Goal: Task Accomplishment & Management: Use online tool/utility

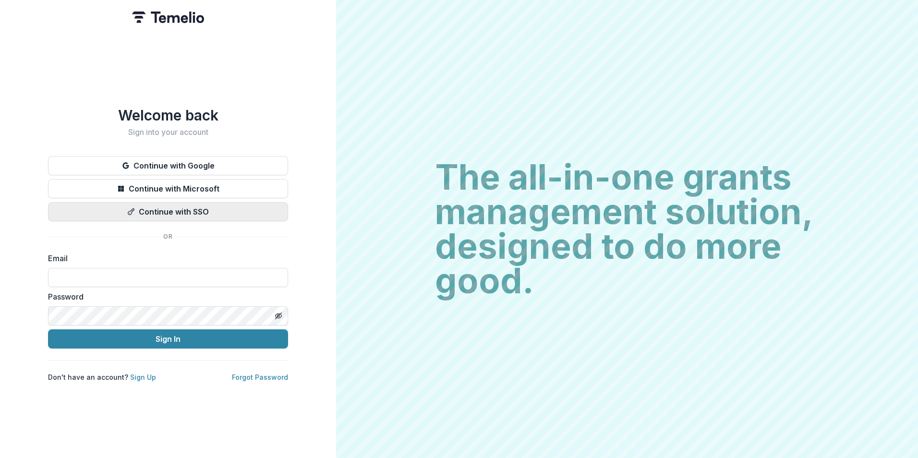
click at [183, 202] on button "Continue with SSO" at bounding box center [168, 211] width 240 height 19
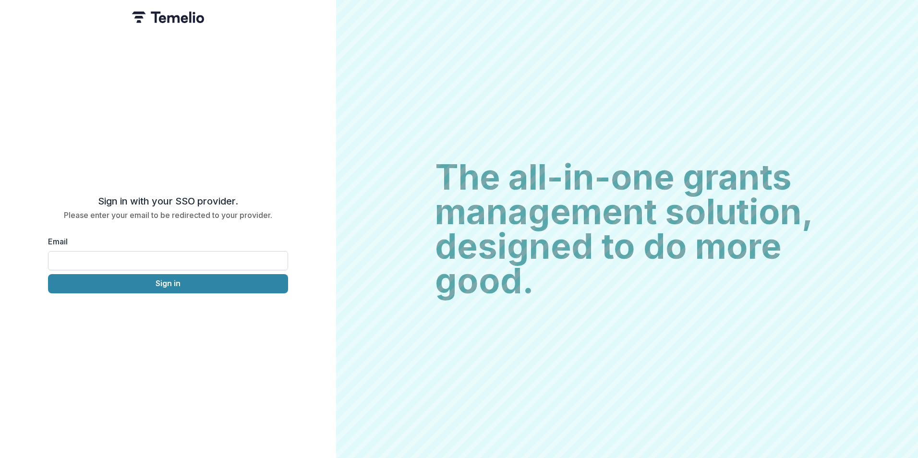
click at [97, 258] on input "Email" at bounding box center [168, 260] width 240 height 19
type input "**********"
click at [131, 289] on button "Sign in" at bounding box center [168, 283] width 240 height 19
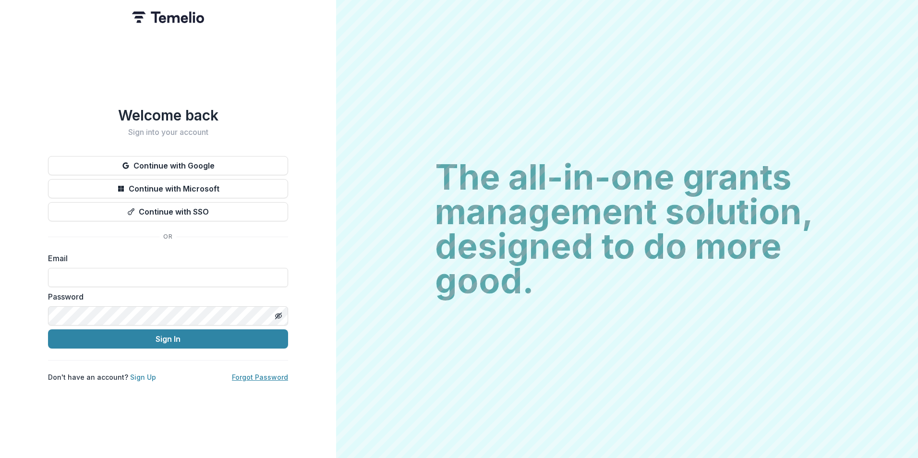
click at [267, 373] on link "Forgot Password" at bounding box center [260, 377] width 56 height 8
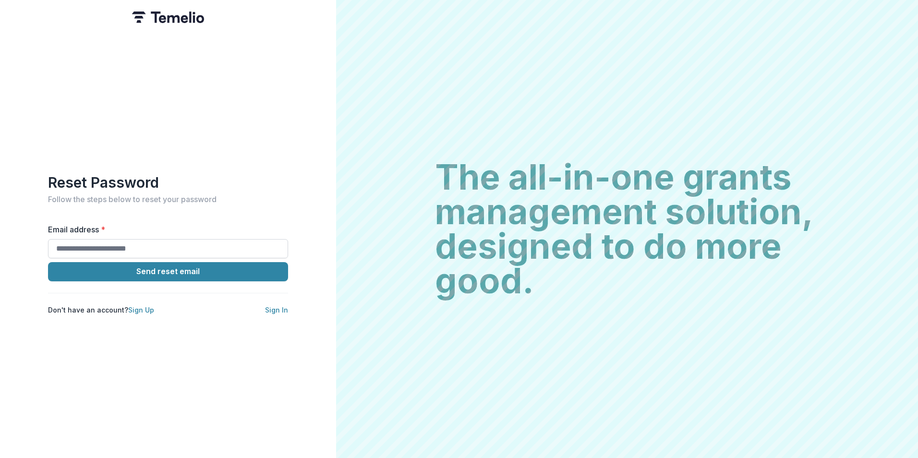
click at [93, 241] on input "Email address *" at bounding box center [168, 248] width 240 height 19
type input "**********"
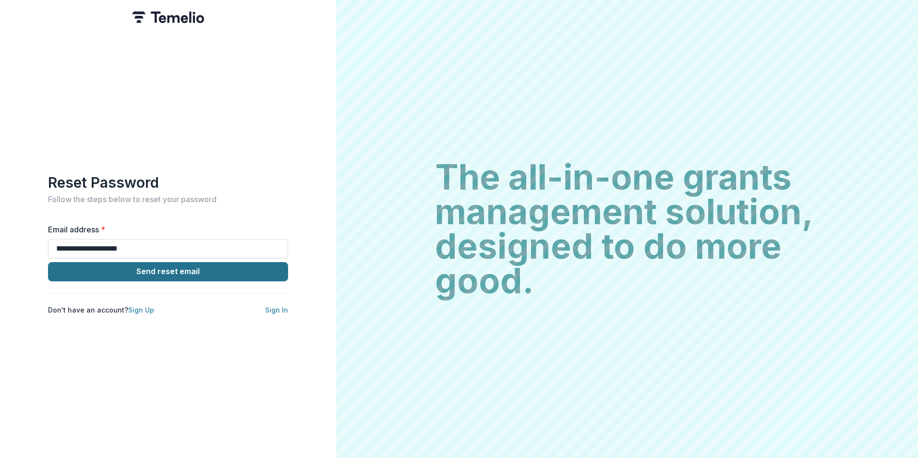
click at [204, 262] on button "Send reset email" at bounding box center [168, 271] width 240 height 19
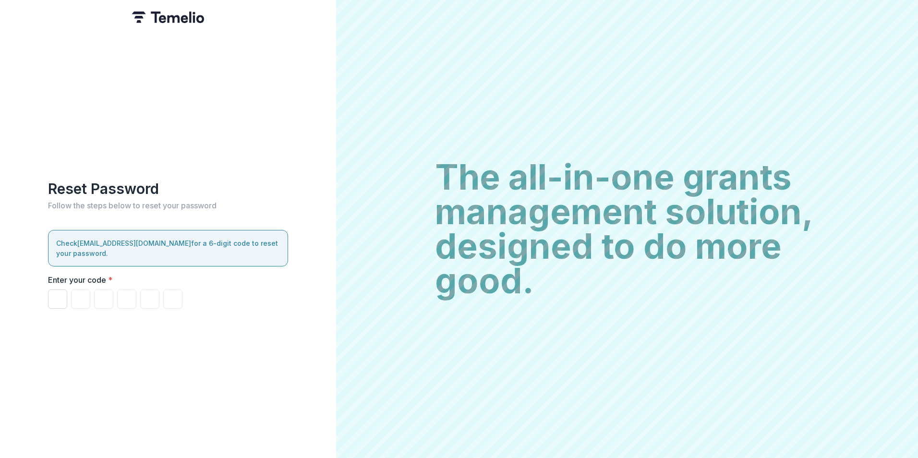
click at [59, 296] on input "Please enter your pin code" at bounding box center [57, 298] width 19 height 19
type input "*"
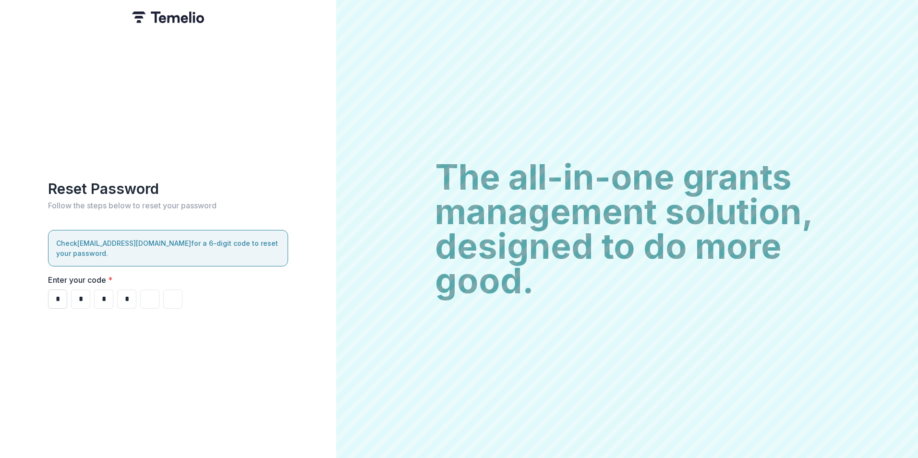
type input "*"
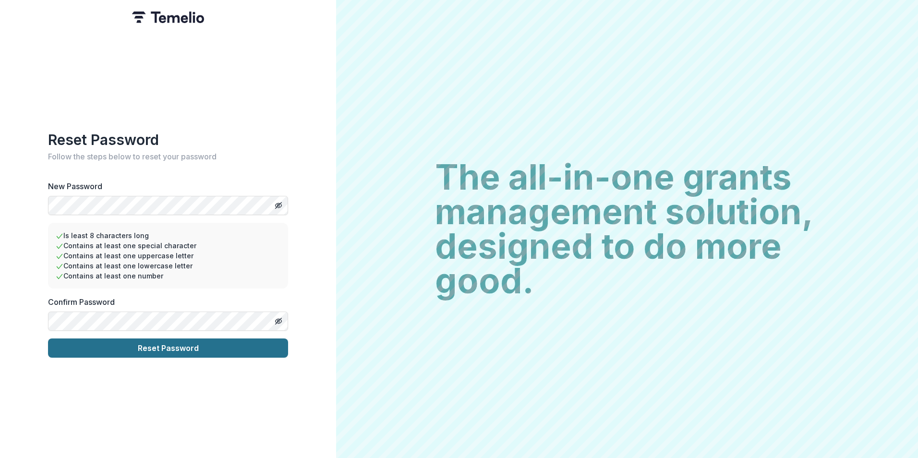
click at [121, 342] on button "Reset Password" at bounding box center [168, 347] width 240 height 19
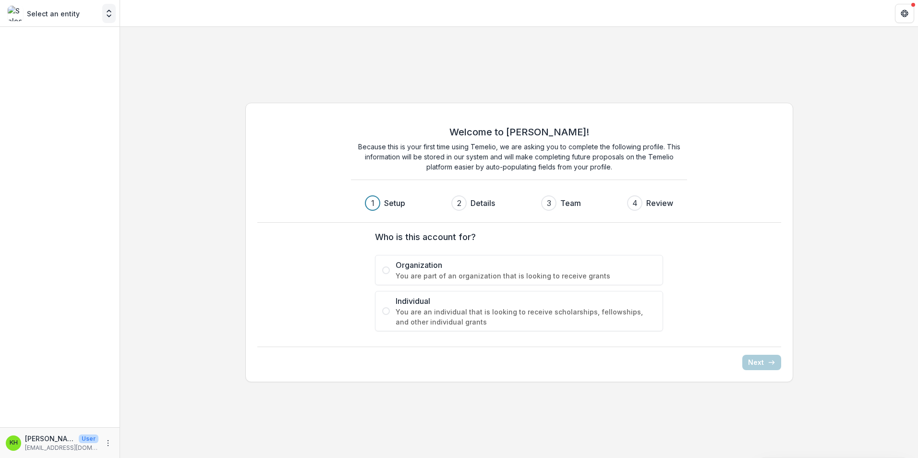
click at [108, 11] on icon "Open entity switcher" at bounding box center [109, 14] width 10 height 10
click at [108, 12] on polyline "Open entity switcher" at bounding box center [109, 11] width 4 height 2
click at [386, 271] on span at bounding box center [386, 270] width 8 height 8
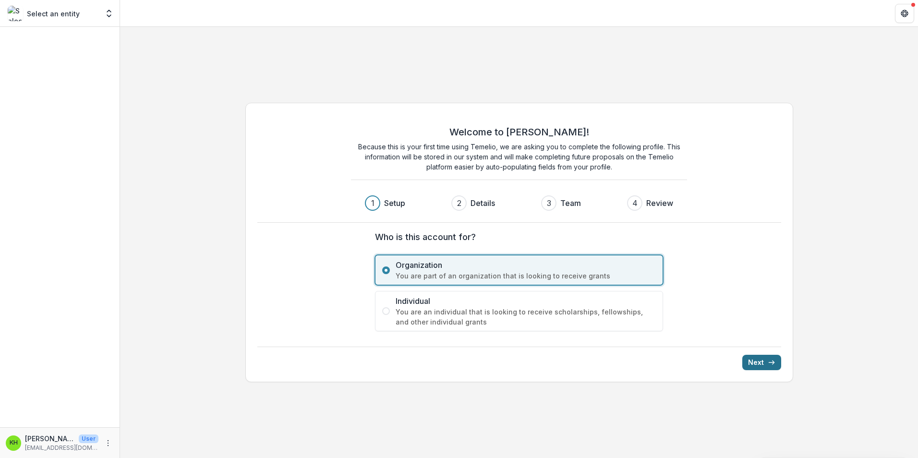
click at [762, 360] on button "Next" at bounding box center [761, 362] width 39 height 15
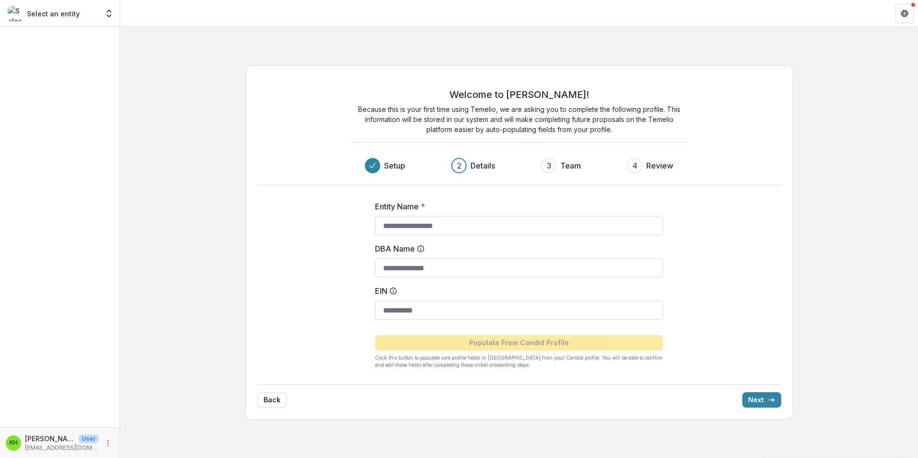
drag, startPoint x: 262, startPoint y: 397, endPoint x: 271, endPoint y: 397, distance: 8.7
click at [264, 397] on button "Back" at bounding box center [271, 399] width 29 height 15
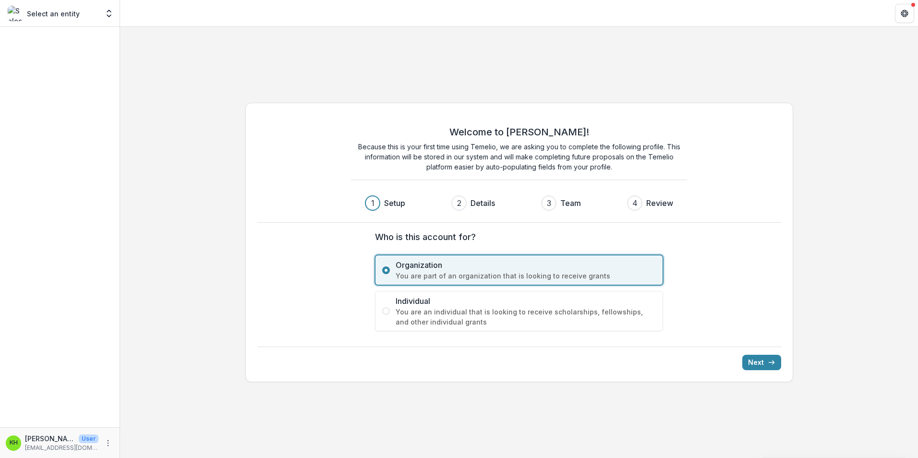
click at [41, 448] on p "[EMAIL_ADDRESS][DOMAIN_NAME]" at bounding box center [61, 448] width 73 height 9
click at [79, 438] on p "User" at bounding box center [89, 438] width 20 height 9
click at [109, 444] on icon "More" at bounding box center [108, 443] width 8 height 8
drag, startPoint x: 343, startPoint y: 396, endPoint x: 342, endPoint y: 340, distance: 56.2
click at [343, 395] on div "Welcome to Temelio! Because this is your first time using Temelio, we are askin…" at bounding box center [519, 242] width 798 height 431
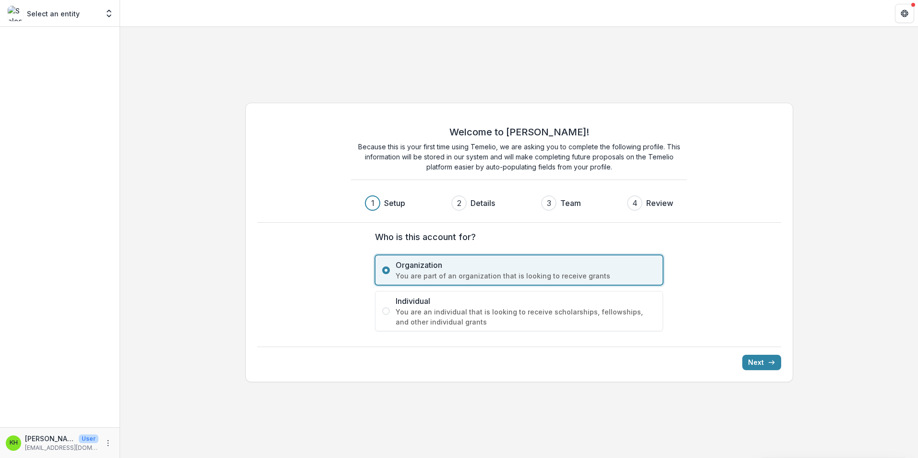
click at [698, 95] on div "Welcome to Temelio! Because this is your first time using Temelio, we are askin…" at bounding box center [519, 242] width 798 height 431
click at [905, 12] on icon "Get Help" at bounding box center [904, 11] width 2 height 2
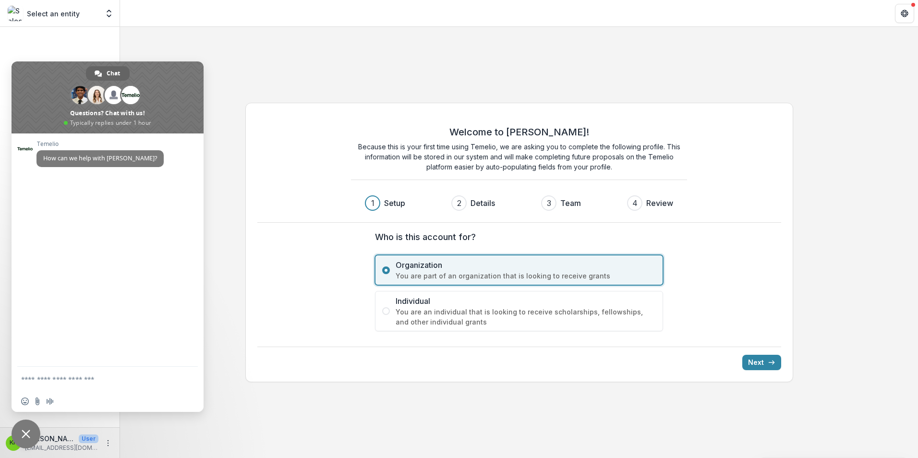
click at [97, 9] on div "Select an entity" at bounding box center [53, 13] width 91 height 15
click at [107, 9] on icon "Open entity switcher" at bounding box center [109, 14] width 10 height 10
click at [24, 431] on span "Close chat" at bounding box center [26, 434] width 9 height 9
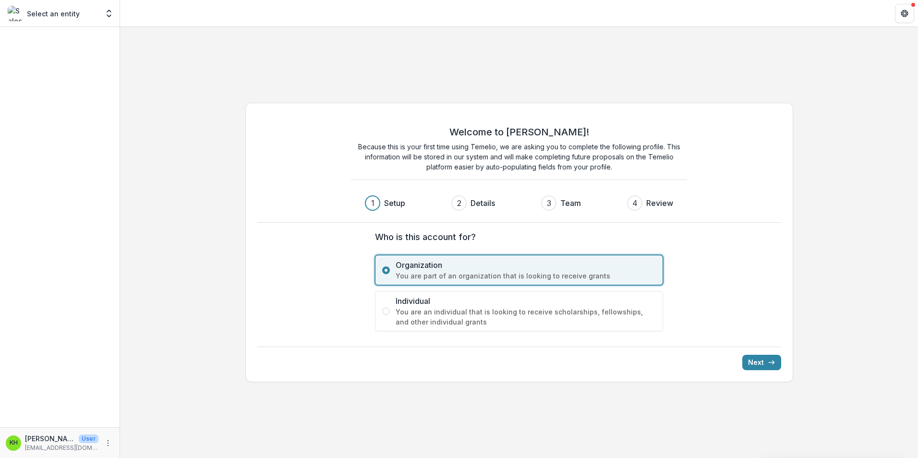
click at [41, 16] on p "Select an entity" at bounding box center [53, 14] width 53 height 10
drag, startPoint x: 95, startPoint y: 4, endPoint x: 99, endPoint y: 8, distance: 5.8
click at [96, 5] on div "Select an entity Team Settings" at bounding box center [60, 13] width 112 height 19
click at [107, 15] on icon "Open entity switcher" at bounding box center [109, 14] width 10 height 10
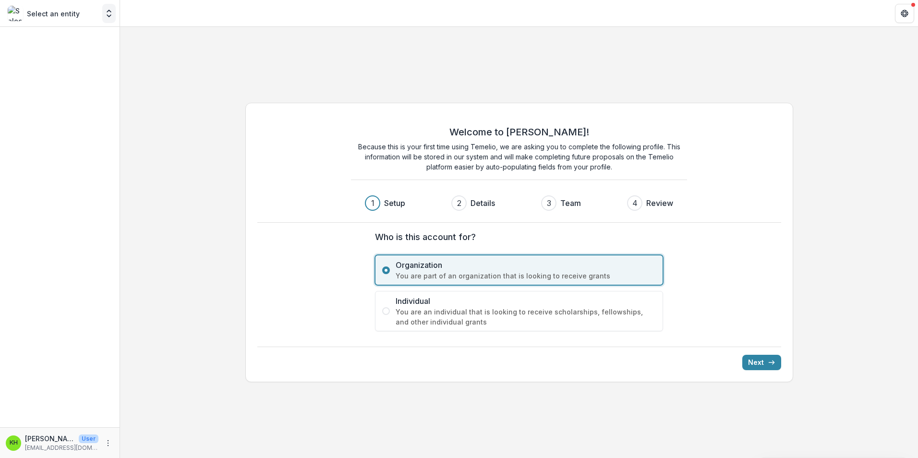
click at [108, 14] on icon "Open entity switcher" at bounding box center [109, 14] width 10 height 10
click at [108, 13] on icon "Open entity switcher" at bounding box center [109, 14] width 10 height 10
click at [88, 27] on div at bounding box center [60, 227] width 120 height 400
click at [80, 33] on div at bounding box center [60, 227] width 120 height 400
click at [144, 102] on div "Welcome to Temelio! Because this is your first time using Temelio, we are askin…" at bounding box center [519, 242] width 798 height 295
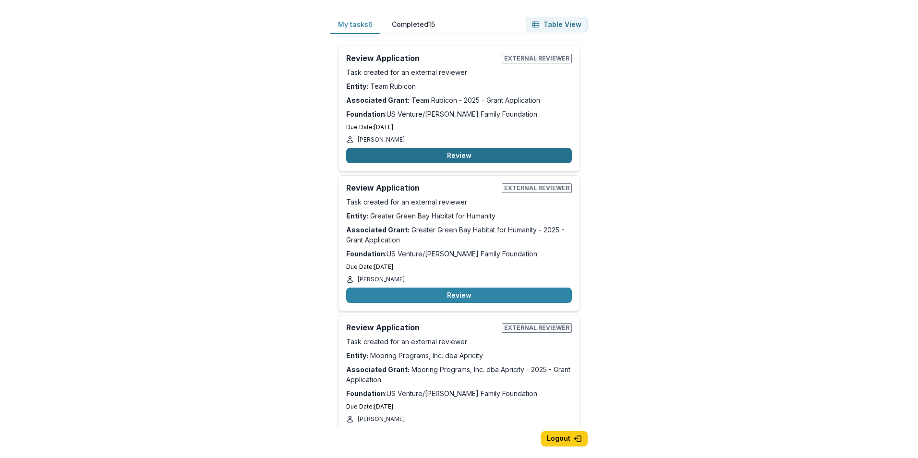
click at [454, 153] on button "Review" at bounding box center [459, 155] width 226 height 15
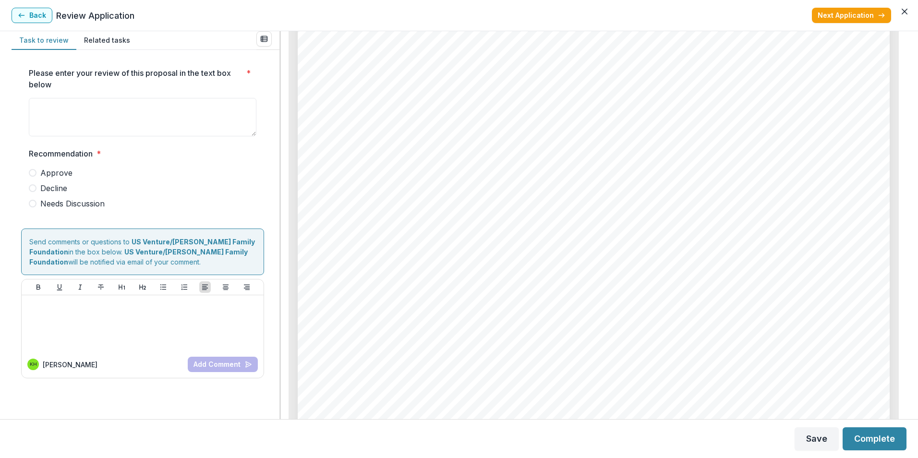
scroll to position [4745, 0]
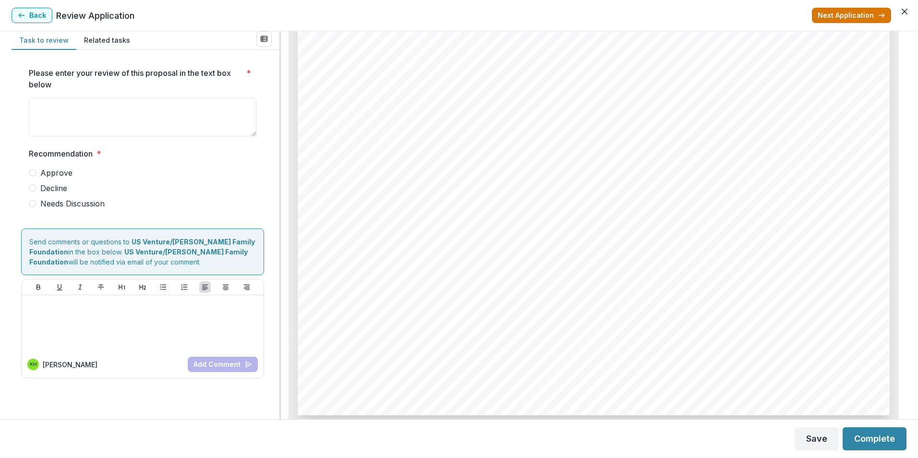
click at [856, 17] on button "Next Application" at bounding box center [851, 15] width 79 height 15
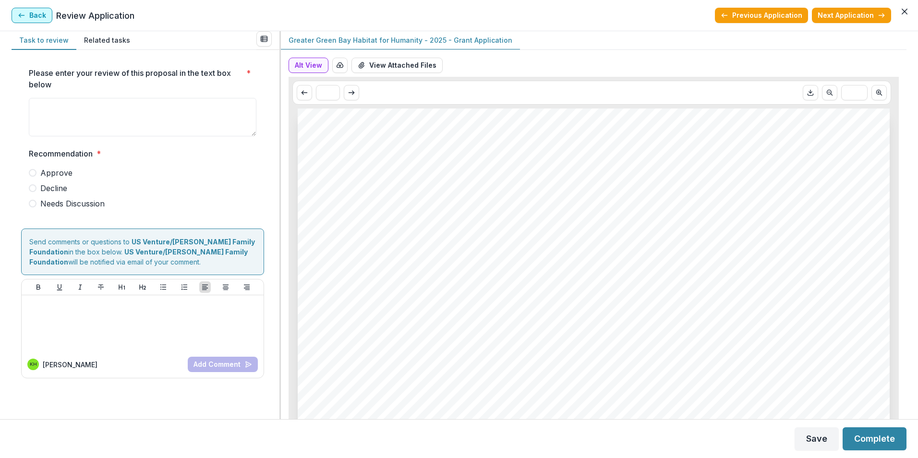
click at [23, 16] on icon "button" at bounding box center [22, 16] width 8 height 8
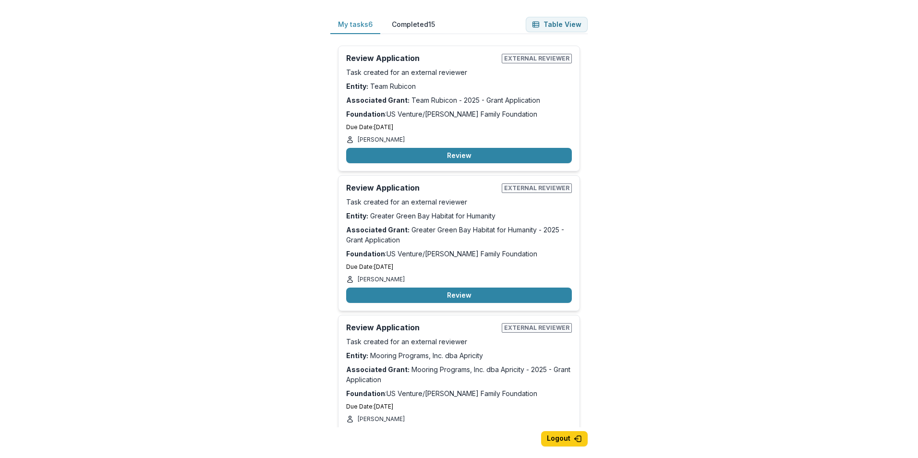
click at [426, 21] on button "Completed 15" at bounding box center [413, 24] width 59 height 19
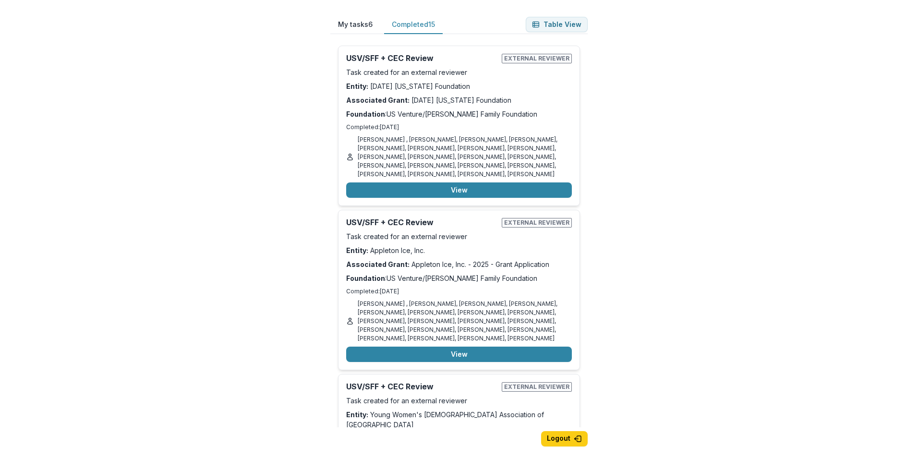
click at [358, 30] on button "My tasks 6" at bounding box center [355, 24] width 50 height 19
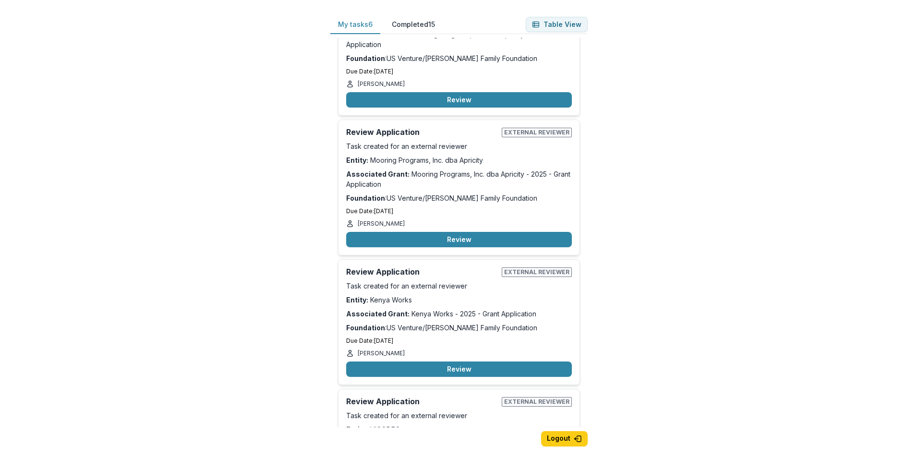
scroll to position [334, 0]
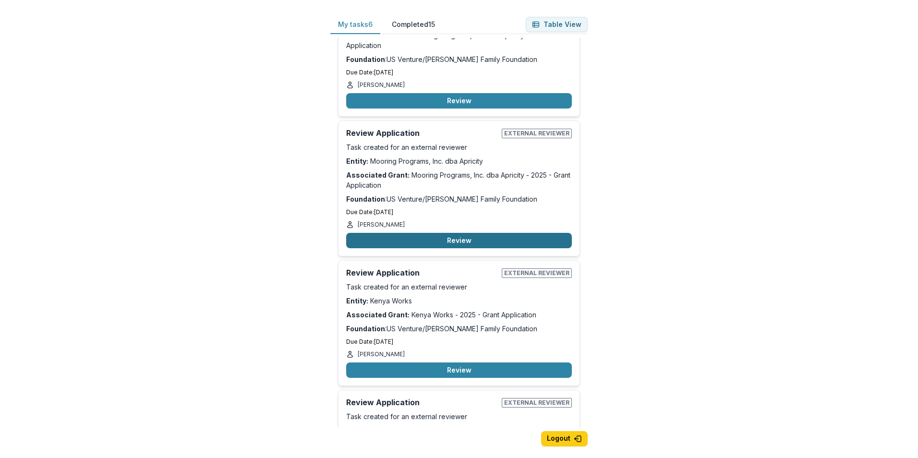
click at [450, 239] on button "Review" at bounding box center [459, 240] width 226 height 15
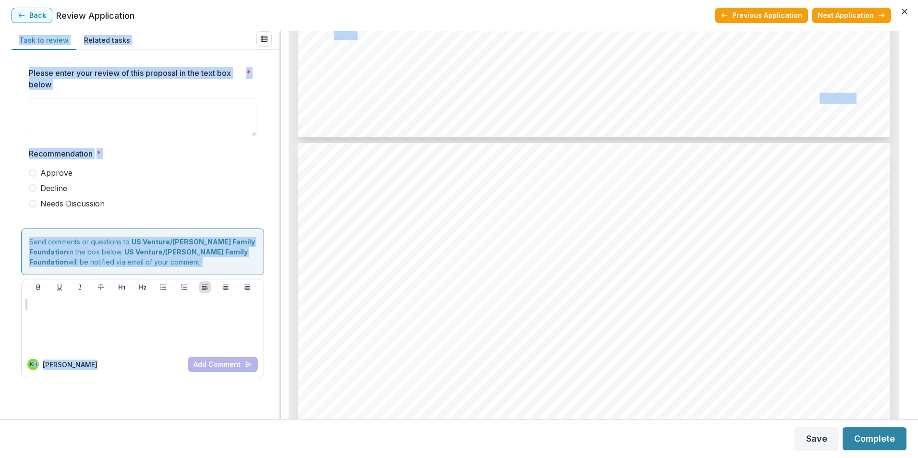
scroll to position [1521, 0]
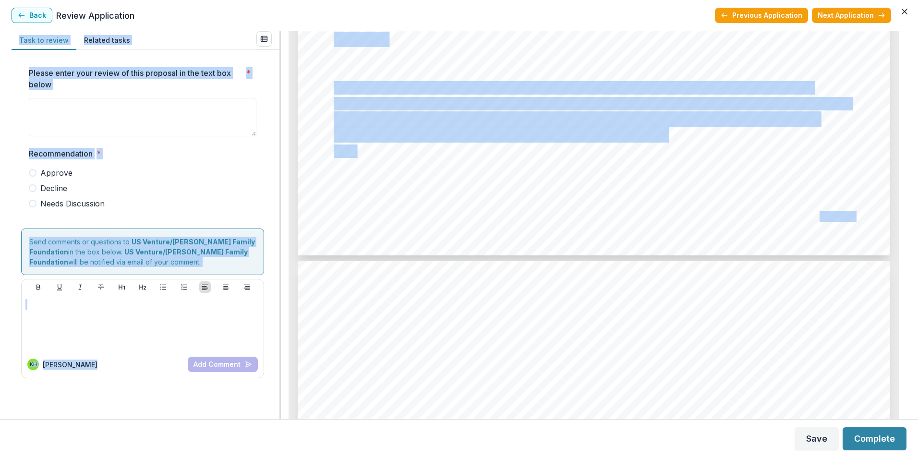
drag, startPoint x: 904, startPoint y: 84, endPoint x: 894, endPoint y: 24, distance: 60.5
click at [894, 24] on section "Back Review Application Previous Application Next Application Task to review Re…" at bounding box center [459, 229] width 918 height 458
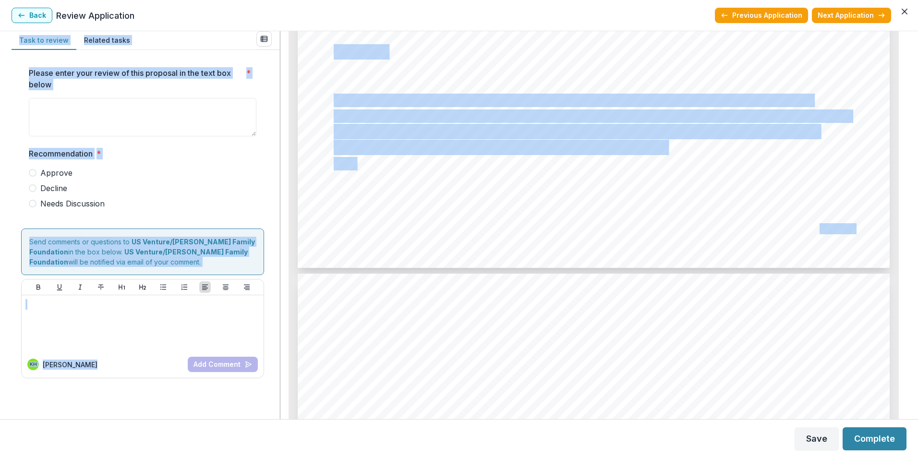
click at [636, 152] on span "serving on your board, volunteering, or donating?" at bounding box center [499, 148] width 331 height 14
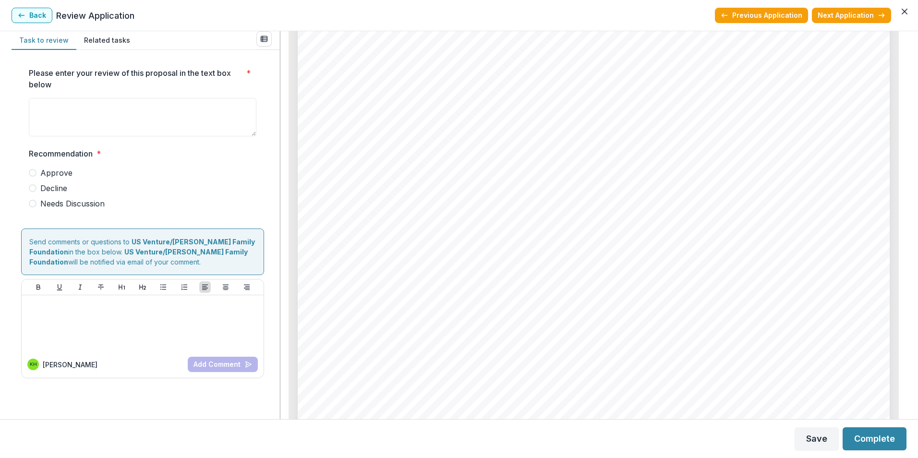
scroll to position [0, 0]
click at [391, 61] on button "View Attached Files" at bounding box center [396, 65] width 91 height 15
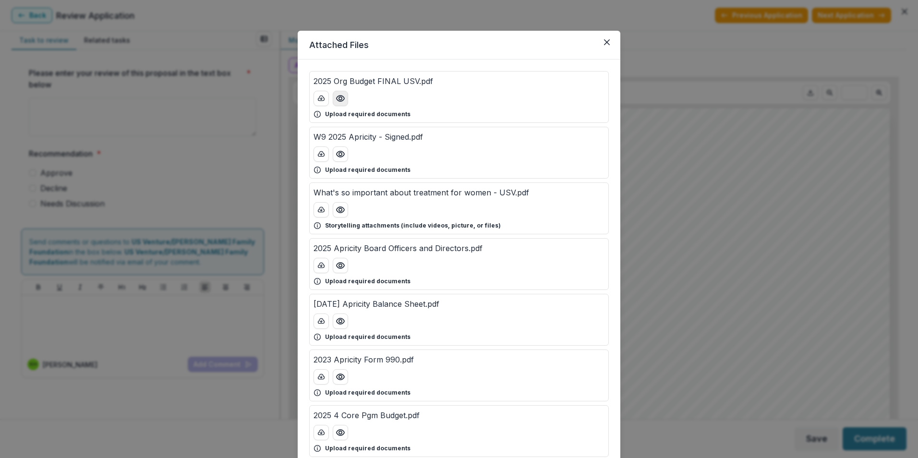
click at [336, 99] on icon "Preview 2025 Org Budget FINAL USV.pdf" at bounding box center [341, 99] width 10 height 10
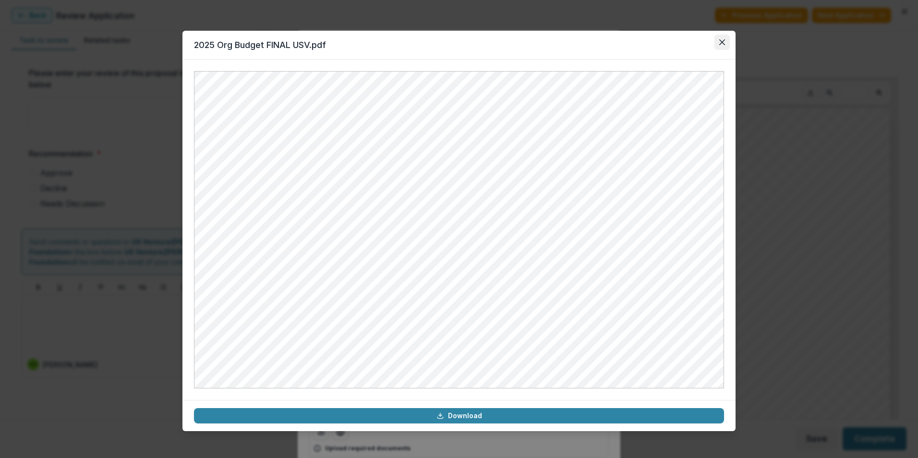
click at [720, 42] on button "Close" at bounding box center [721, 42] width 15 height 15
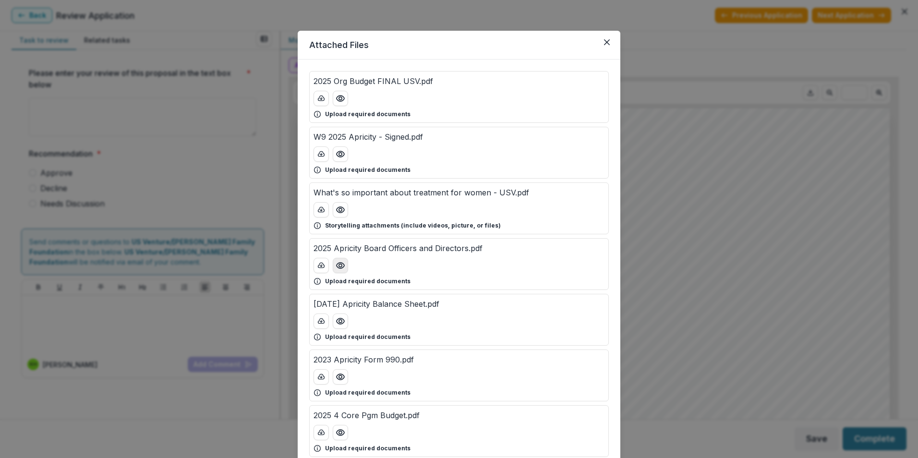
click at [340, 266] on circle "Preview 2025 Apricity Board Officers and Directors.pdf" at bounding box center [340, 265] width 3 height 3
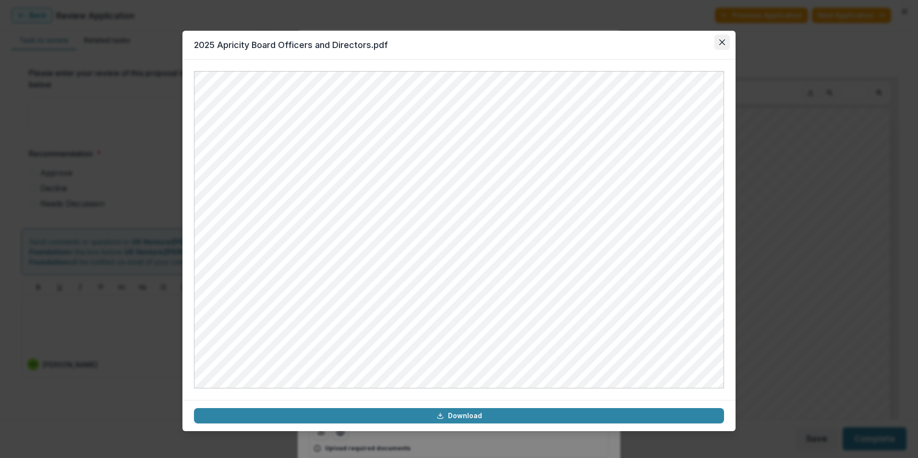
click at [722, 49] on button "Close" at bounding box center [721, 42] width 15 height 15
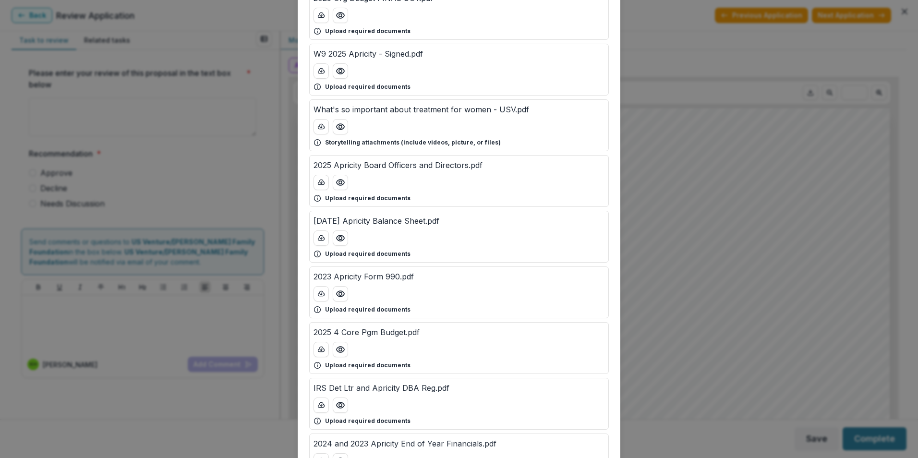
scroll to position [96, 0]
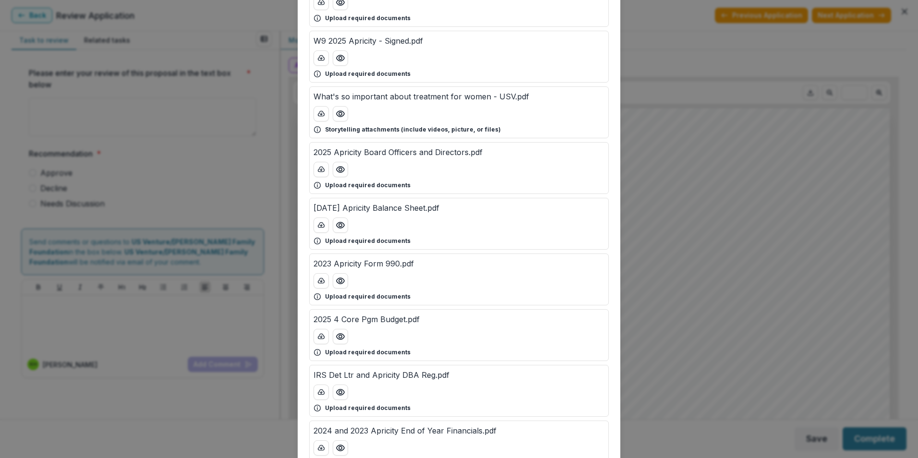
click at [672, 29] on div "Attached Files 2025 Org Budget FINAL USV.pdf Upload required documents W9 2025 …" at bounding box center [459, 229] width 918 height 458
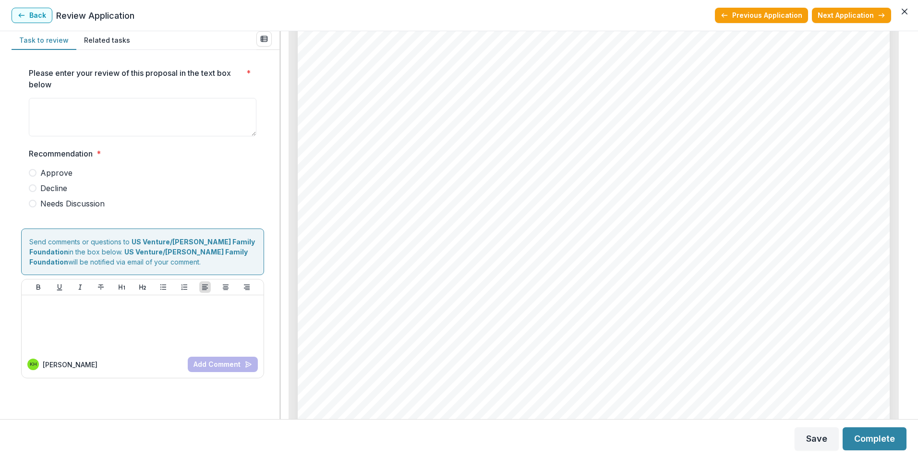
scroll to position [1296, 0]
click at [53, 11] on div "Back Review Application" at bounding box center [73, 15] width 123 height 15
click at [44, 14] on button "Back" at bounding box center [32, 15] width 41 height 15
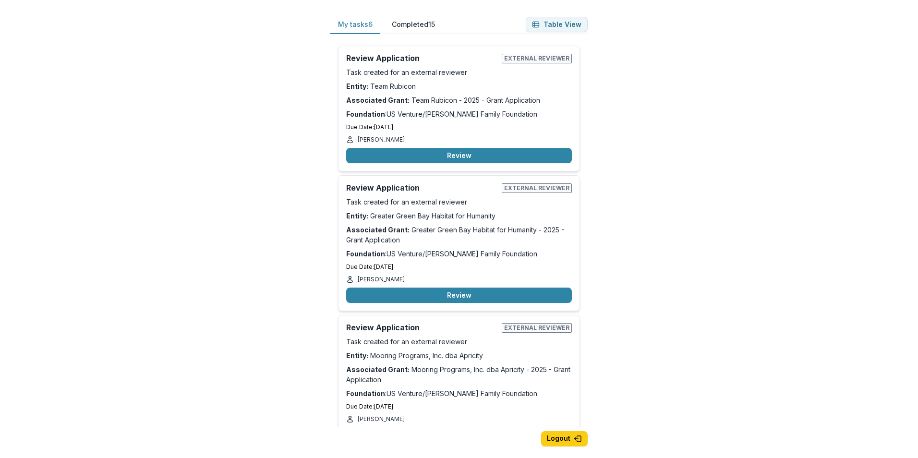
click at [421, 21] on button "Completed 15" at bounding box center [413, 24] width 59 height 19
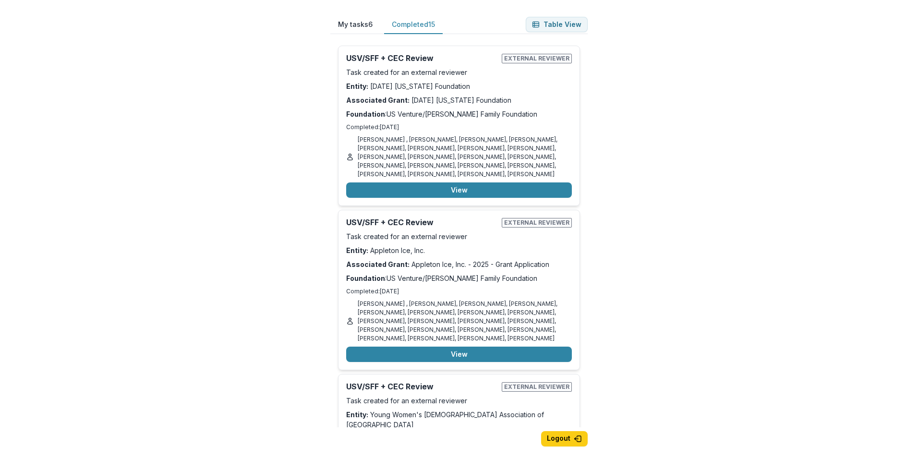
click at [357, 20] on button "My tasks 6" at bounding box center [355, 24] width 50 height 19
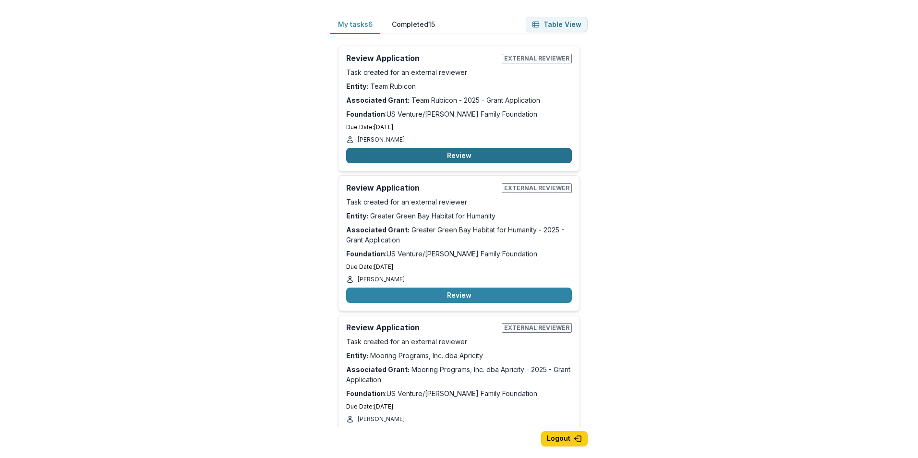
click at [438, 148] on button "Review" at bounding box center [459, 155] width 226 height 15
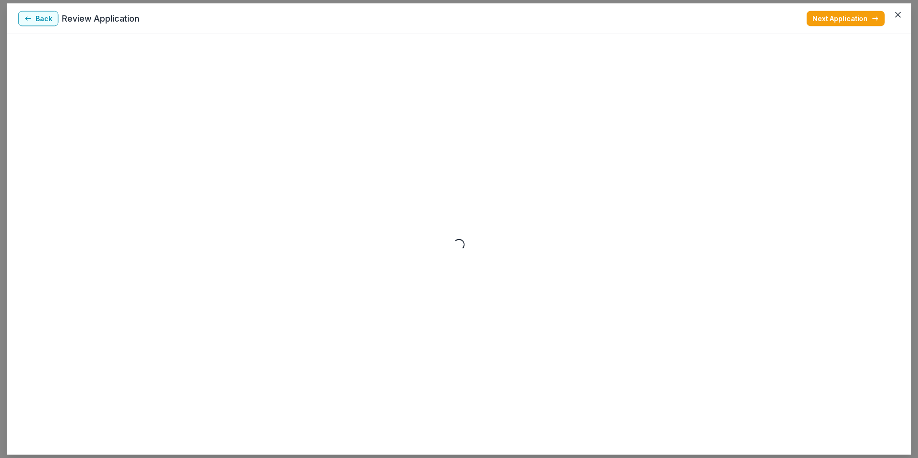
click at [438, 148] on div "Loading..." at bounding box center [459, 244] width 904 height 421
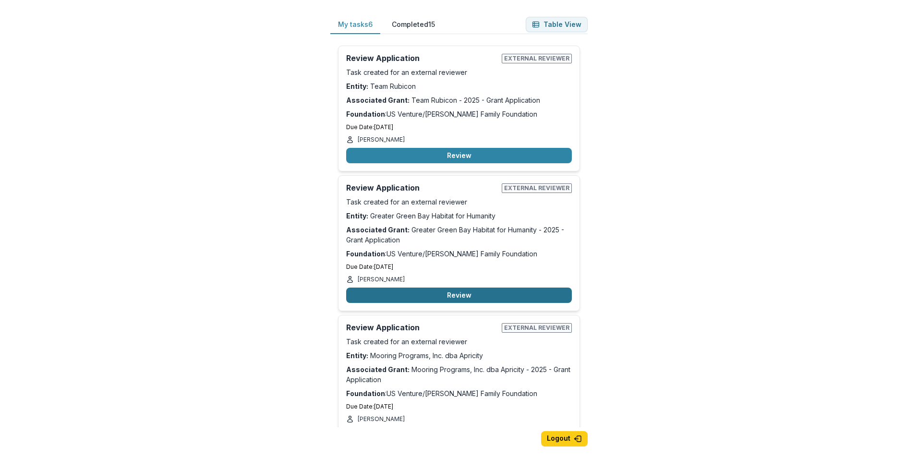
click at [476, 293] on button "Review" at bounding box center [459, 295] width 226 height 15
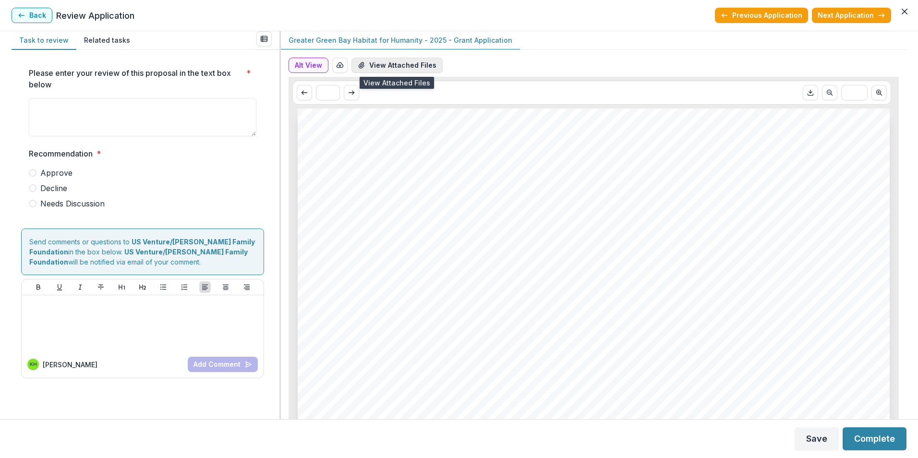
click at [405, 59] on button "View Attached Files" at bounding box center [396, 65] width 91 height 15
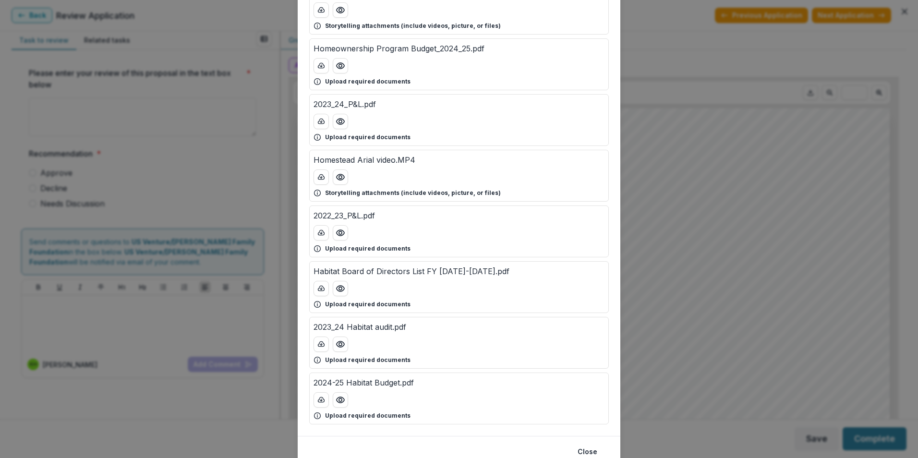
scroll to position [288, 0]
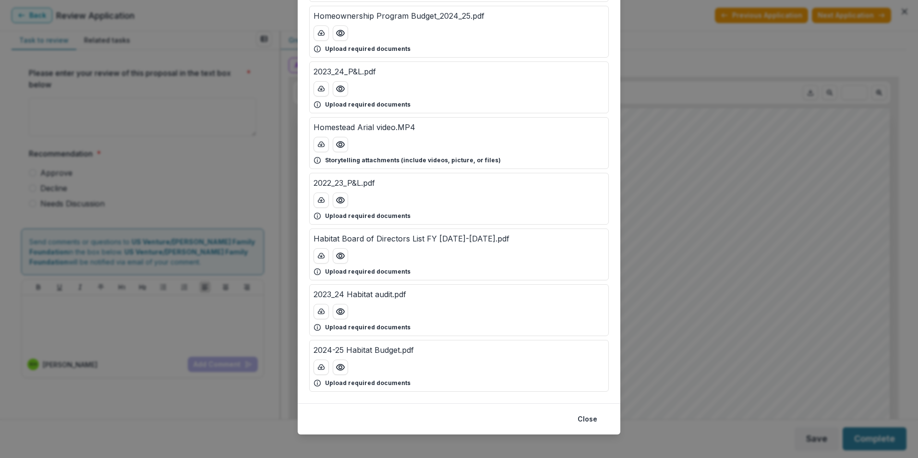
click at [374, 352] on p "2024-25 Habitat Budget.pdf" at bounding box center [363, 350] width 100 height 12
click at [338, 365] on icon "Preview 2024-25 Habitat Budget.pdf" at bounding box center [341, 367] width 10 height 10
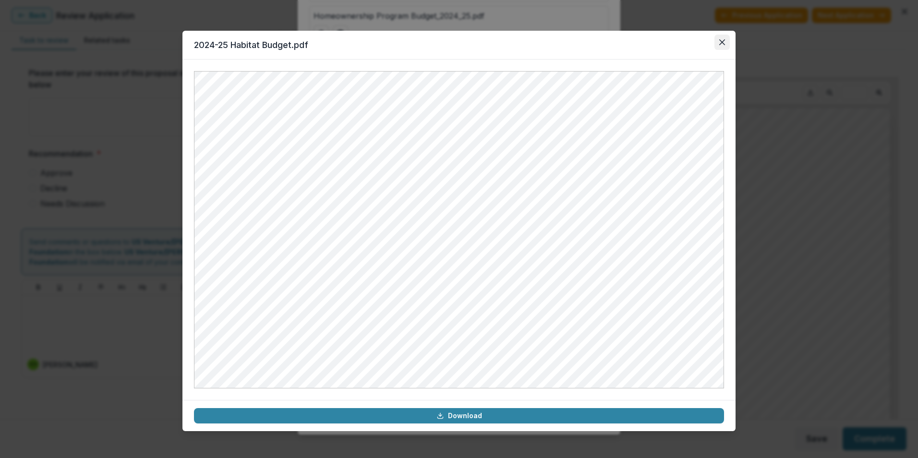
click at [726, 43] on button "Close" at bounding box center [721, 42] width 15 height 15
